Goal: Transaction & Acquisition: Purchase product/service

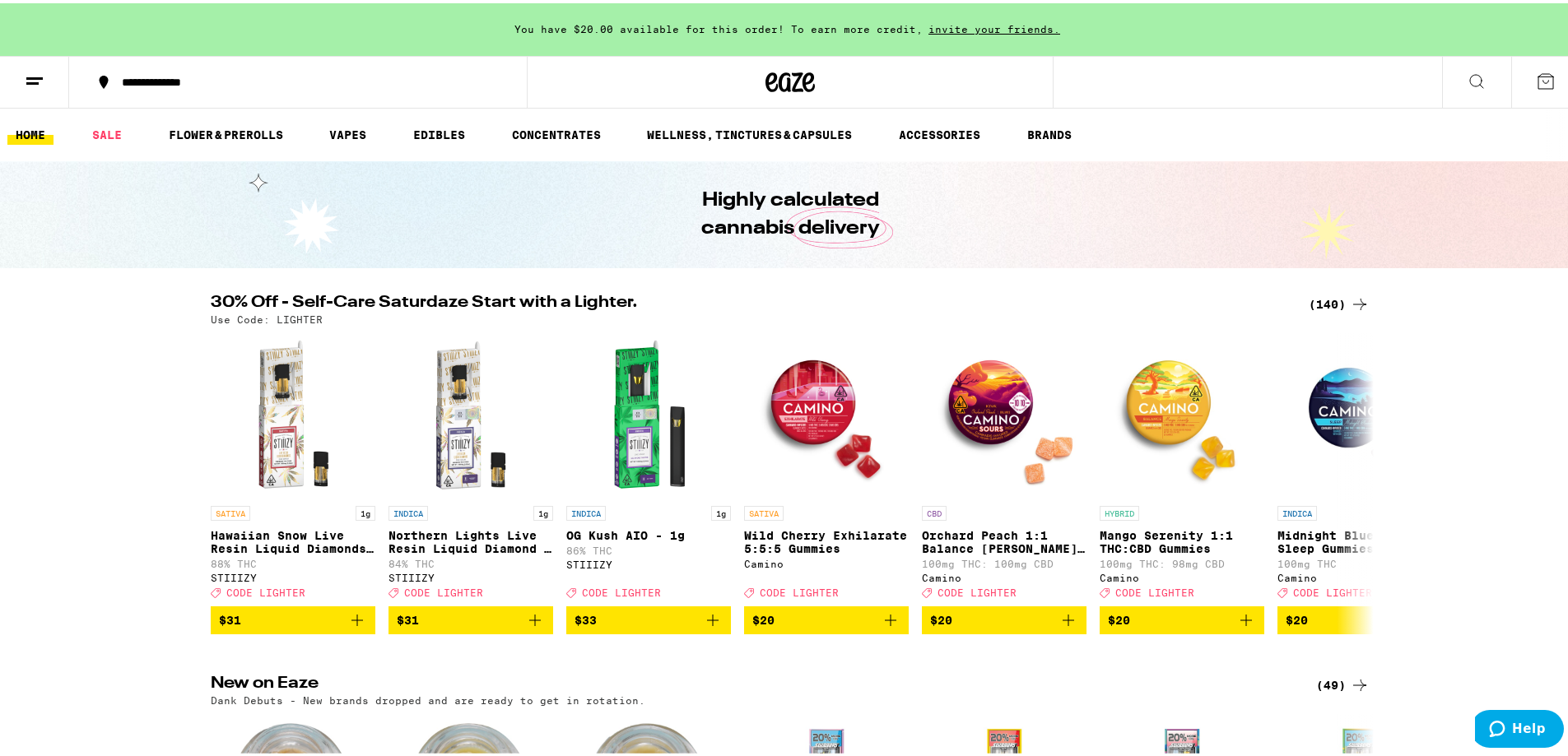
click at [1325, 299] on div "(140)" at bounding box center [1338, 301] width 61 height 19
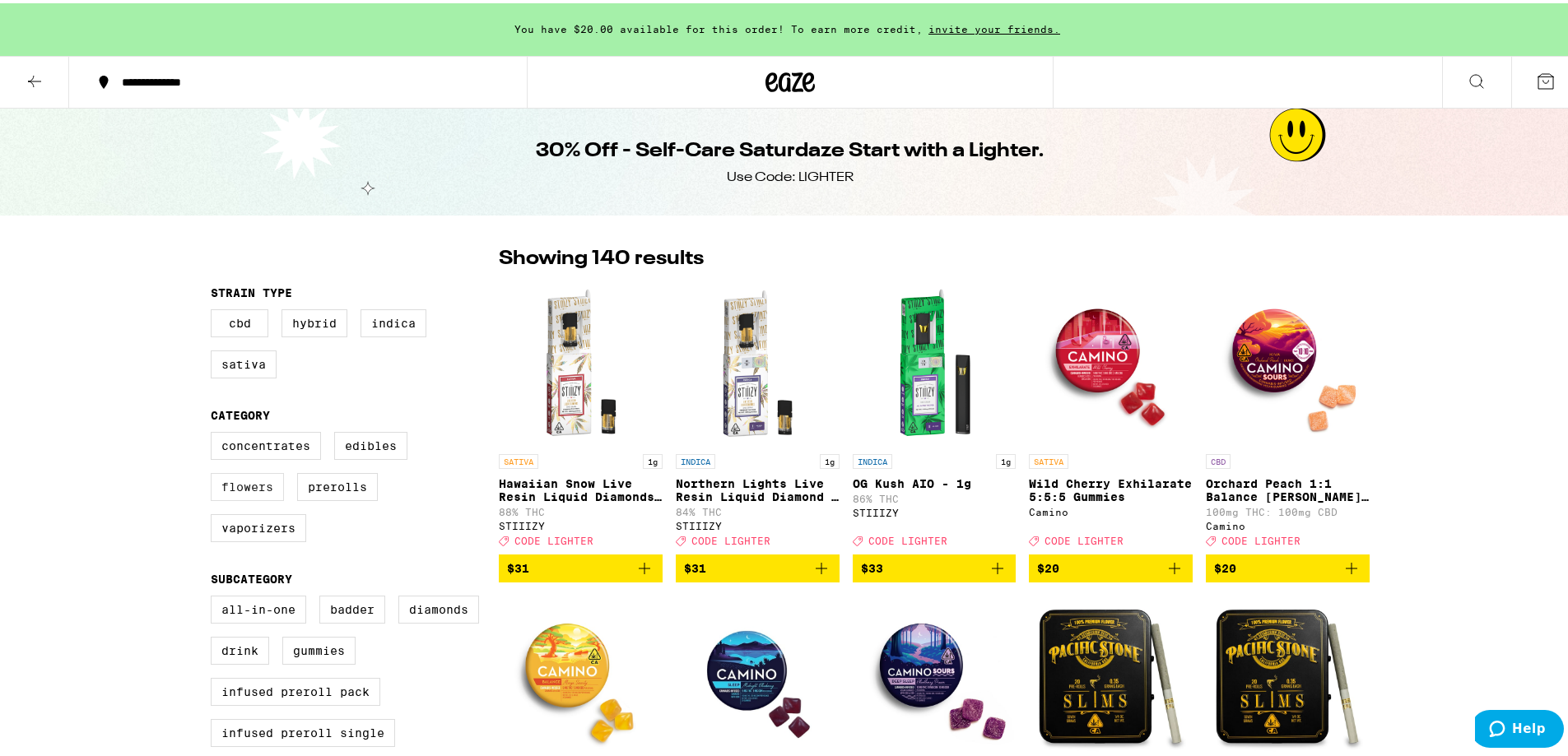
click at [239, 494] on label "Flowers" at bounding box center [247, 483] width 73 height 28
click at [215, 432] on input "Flowers" at bounding box center [214, 431] width 1 height 1
checkbox input "true"
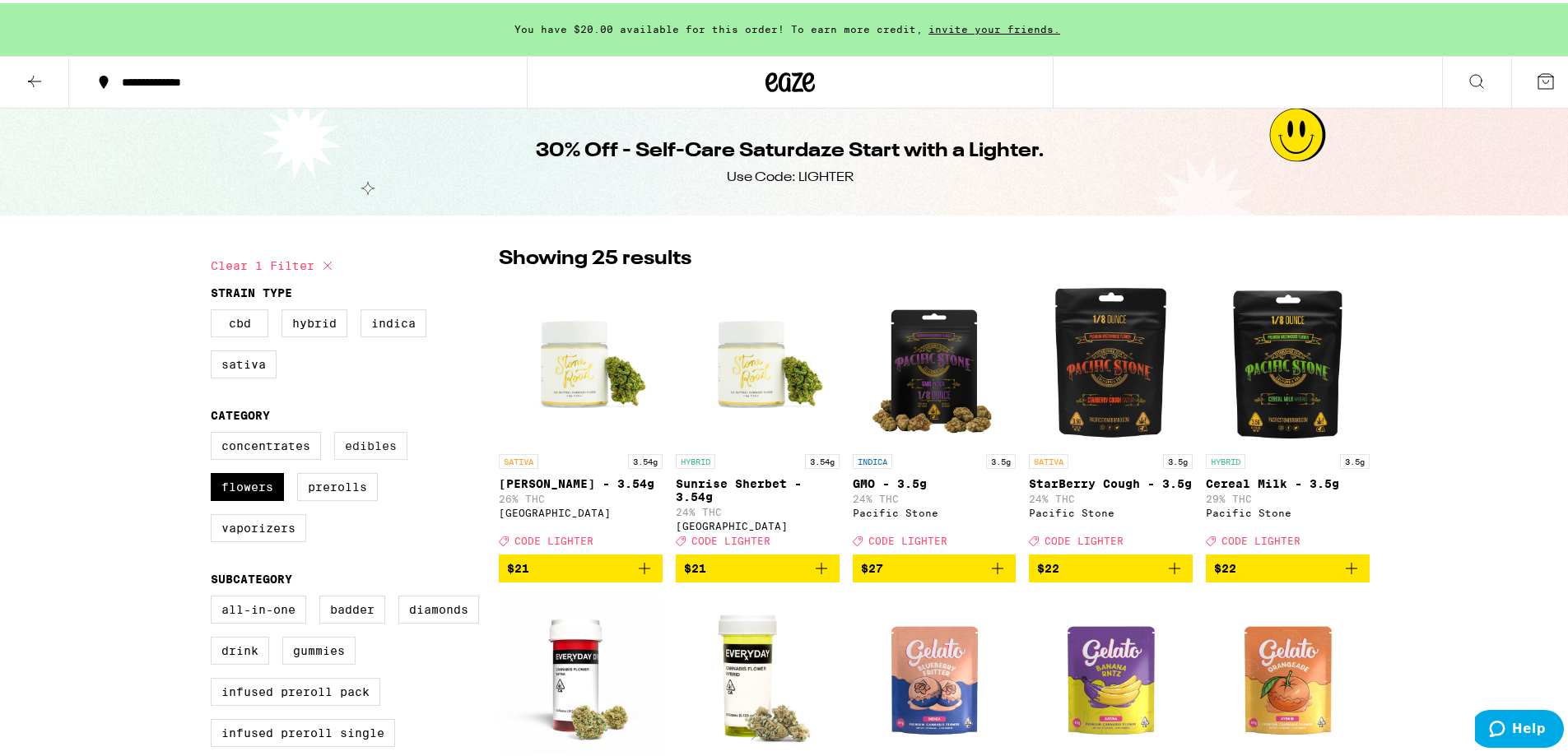
click at [376, 449] on label "Edibles" at bounding box center [371, 442] width 73 height 28
click at [215, 432] on input "Edibles" at bounding box center [214, 431] width 1 height 1
checkbox input "true"
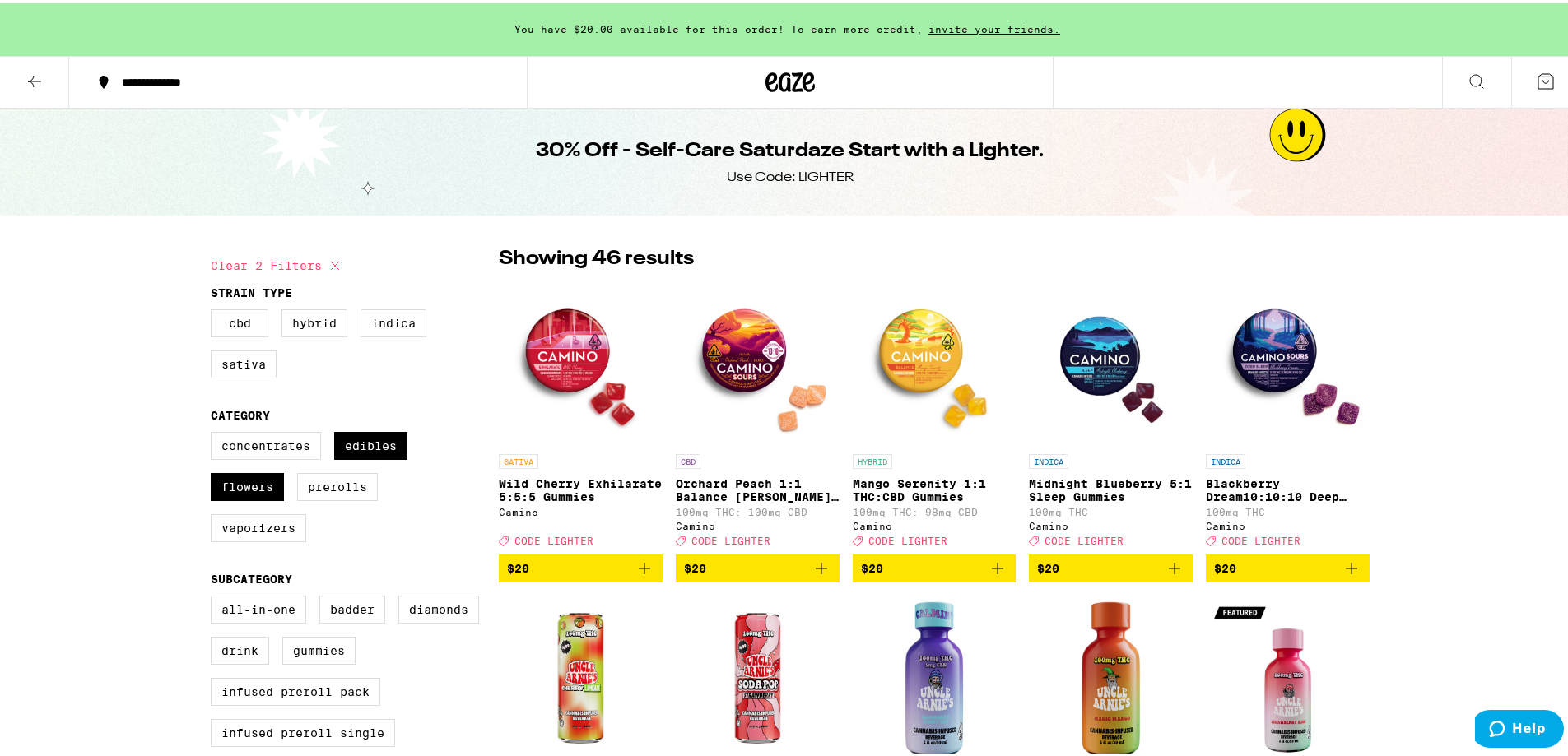
click at [1450, 70] on button at bounding box center [1476, 79] width 69 height 52
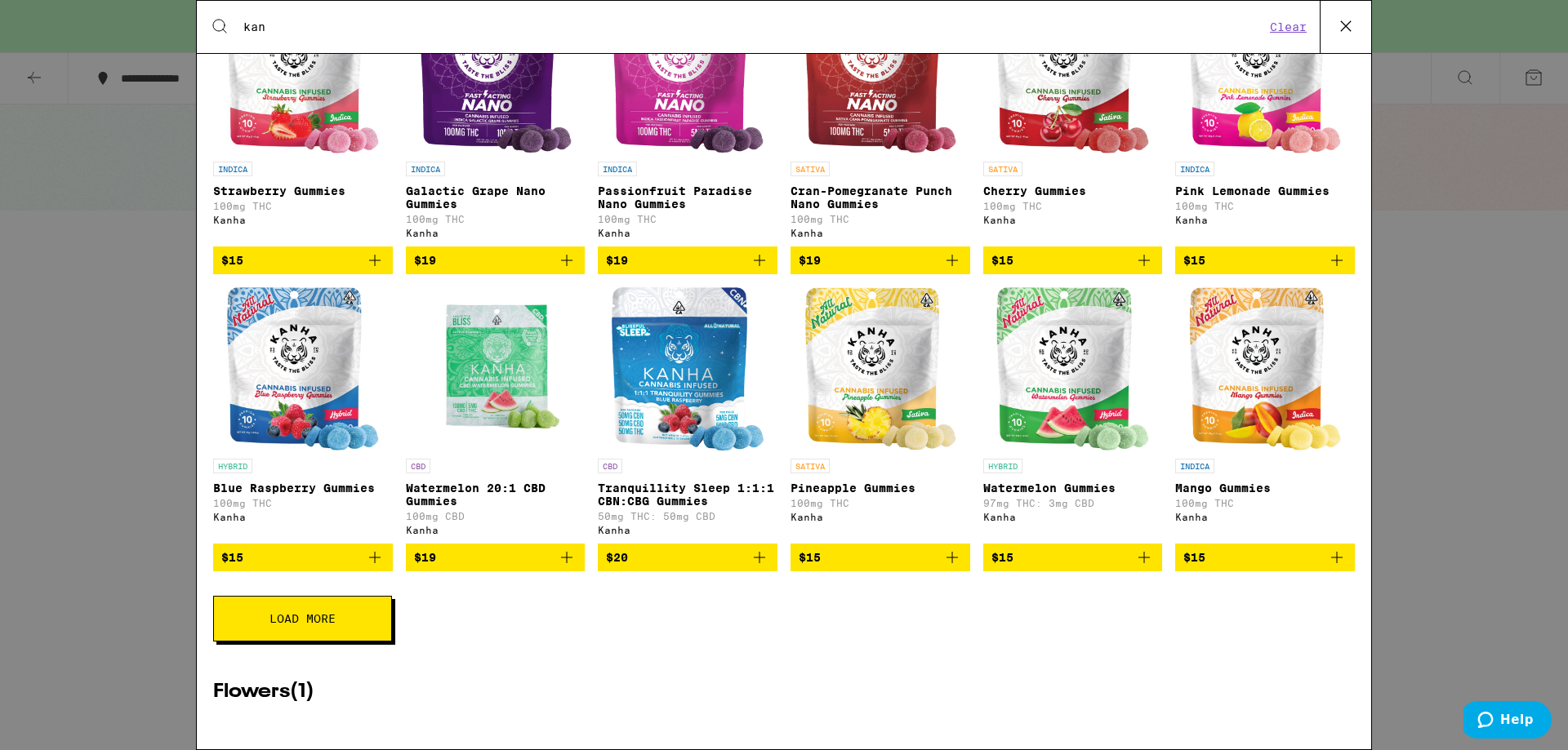
scroll to position [358, 0]
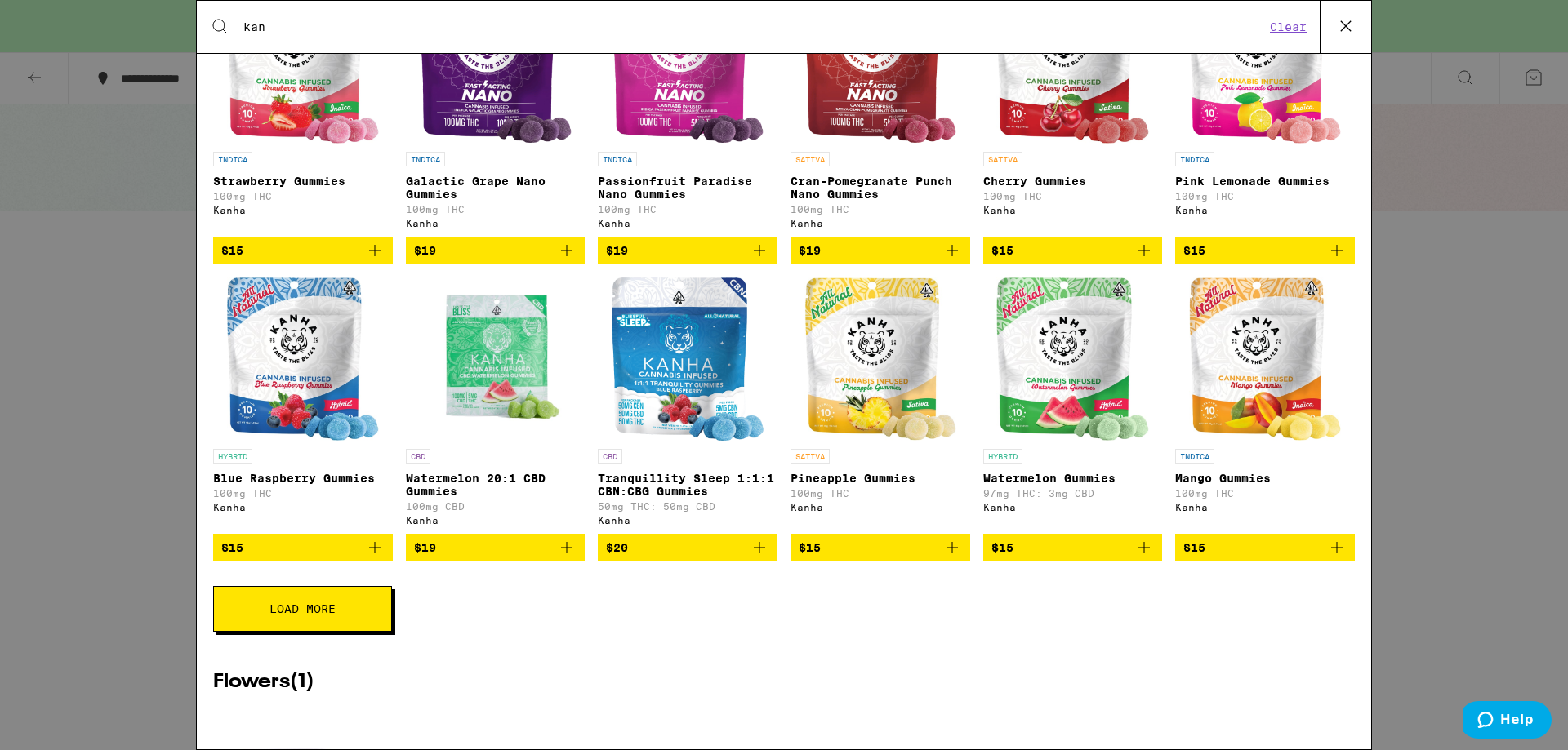
type input "kan"
click at [286, 619] on button "Load More" at bounding box center [302, 608] width 179 height 46
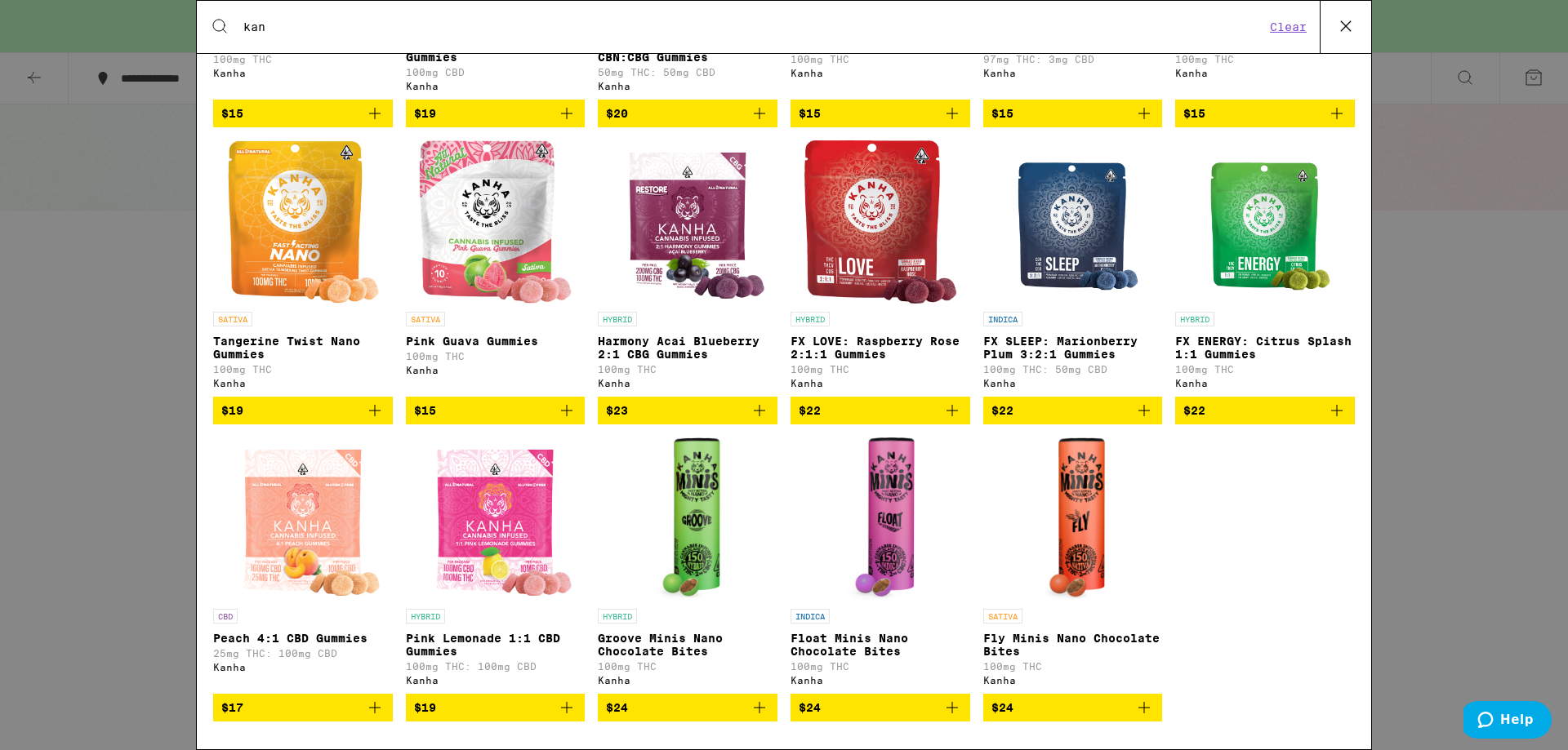
scroll to position [785, 0]
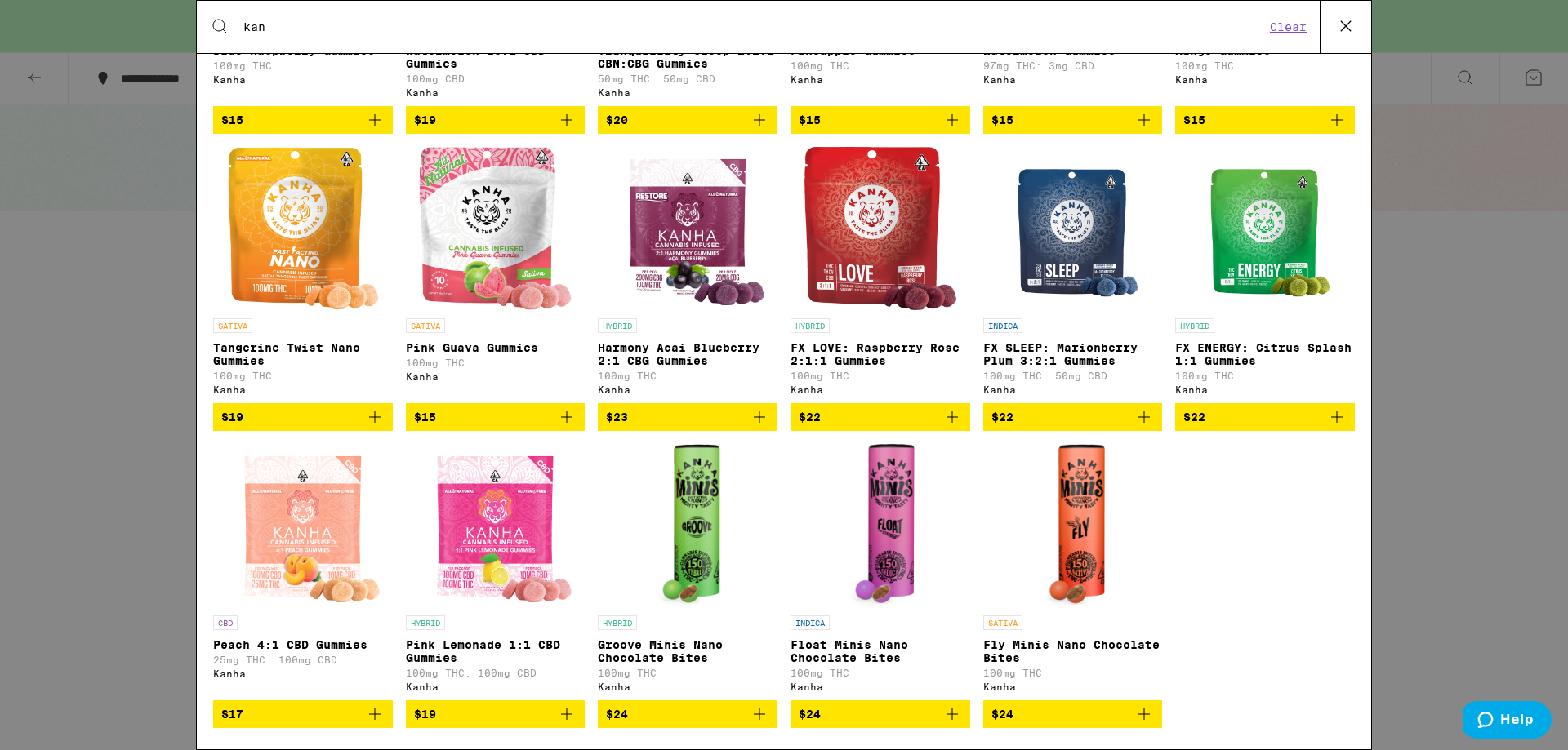
click at [1327, 427] on icon "Add to bag" at bounding box center [1336, 417] width 19 height 19
